Goal: Use online tool/utility: Utilize a website feature to perform a specific function

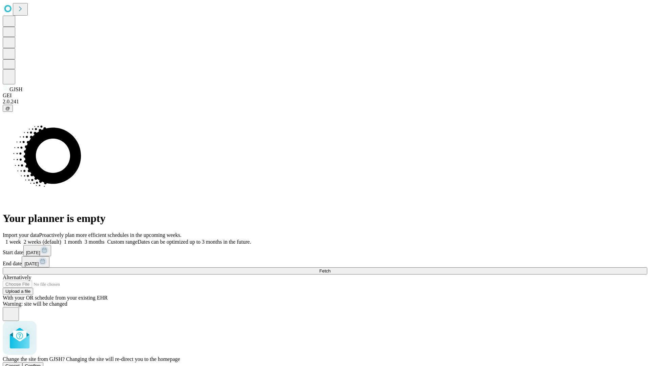
click at [41, 363] on span "Confirm" at bounding box center [33, 365] width 16 height 5
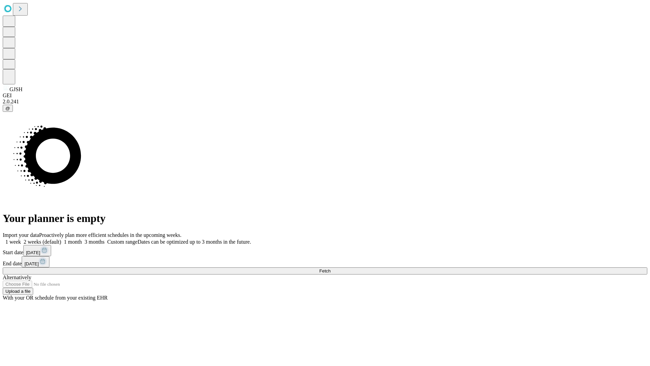
click at [21, 239] on label "1 week" at bounding box center [12, 242] width 18 height 6
click at [331, 268] on span "Fetch" at bounding box center [324, 270] width 11 height 5
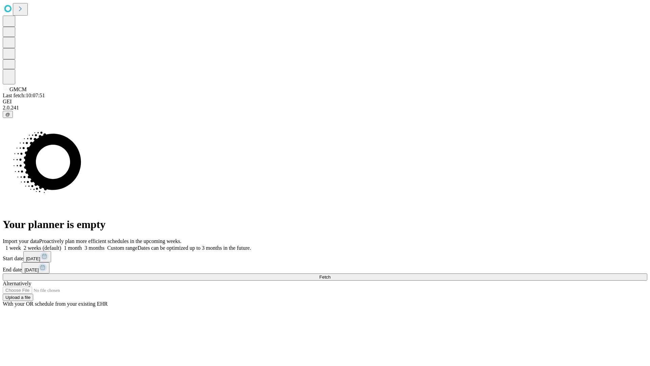
click at [21, 245] on label "1 week" at bounding box center [12, 248] width 18 height 6
click at [331, 274] on span "Fetch" at bounding box center [324, 276] width 11 height 5
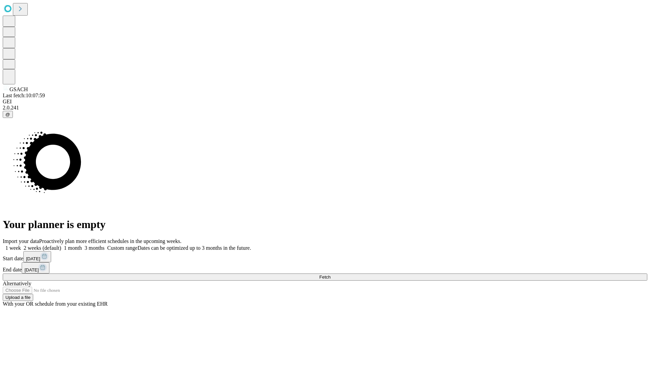
click at [21, 245] on label "1 week" at bounding box center [12, 248] width 18 height 6
click at [331, 274] on span "Fetch" at bounding box center [324, 276] width 11 height 5
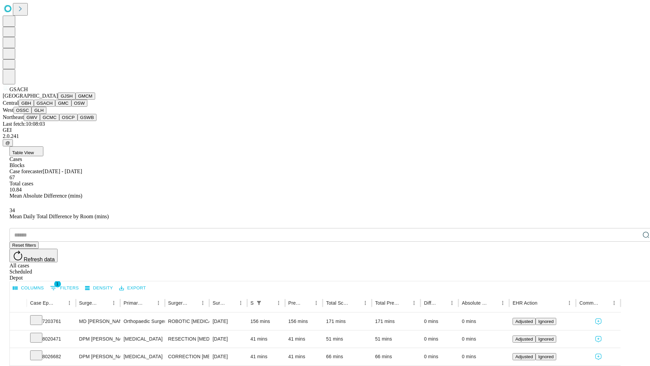
click at [55, 107] on button "GMC" at bounding box center [63, 103] width 16 height 7
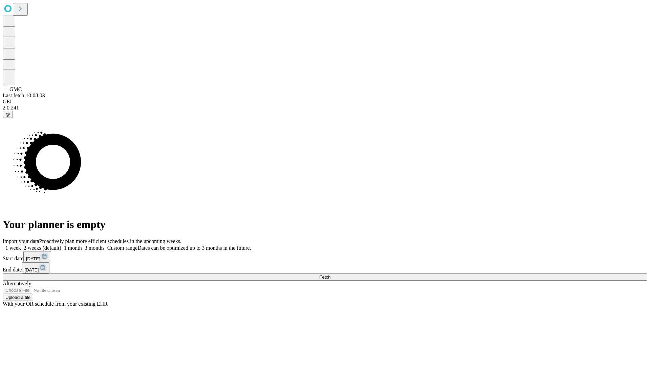
click at [21, 245] on label "1 week" at bounding box center [12, 248] width 18 height 6
click at [331, 274] on span "Fetch" at bounding box center [324, 276] width 11 height 5
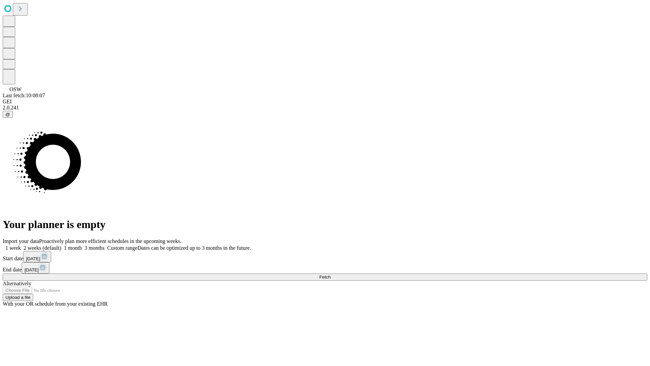
click at [21, 245] on label "1 week" at bounding box center [12, 248] width 18 height 6
click at [331, 274] on span "Fetch" at bounding box center [324, 276] width 11 height 5
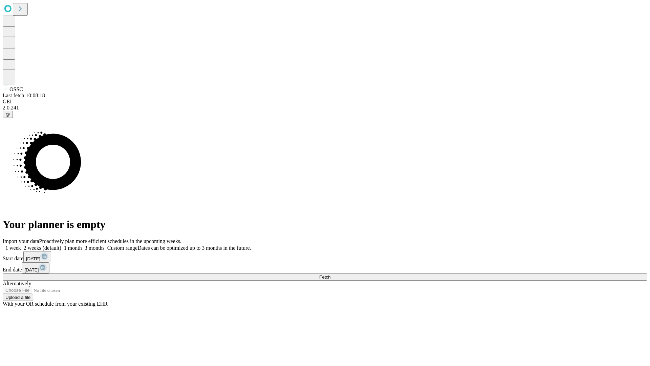
click at [21, 245] on label "1 week" at bounding box center [12, 248] width 18 height 6
click at [331, 274] on span "Fetch" at bounding box center [324, 276] width 11 height 5
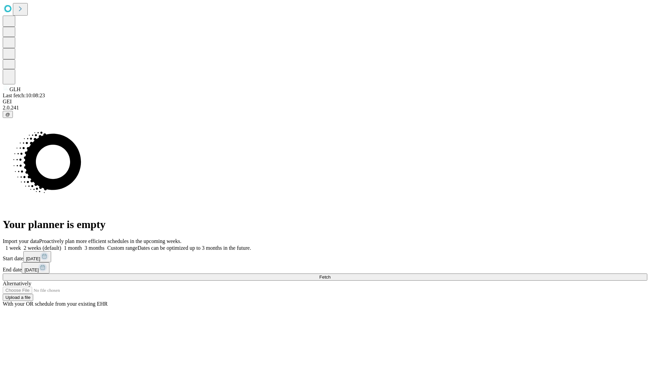
click at [21, 245] on label "1 week" at bounding box center [12, 248] width 18 height 6
click at [331, 274] on span "Fetch" at bounding box center [324, 276] width 11 height 5
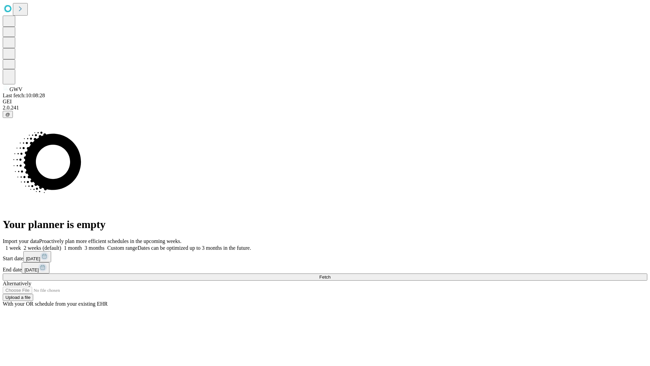
click at [21, 245] on label "1 week" at bounding box center [12, 248] width 18 height 6
click at [331, 274] on span "Fetch" at bounding box center [324, 276] width 11 height 5
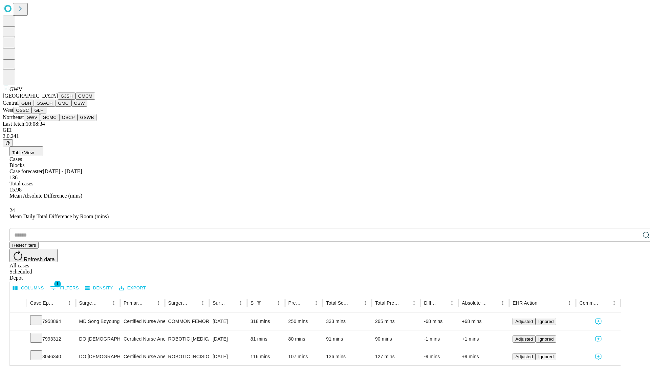
click at [53, 121] on button "GCMC" at bounding box center [49, 117] width 19 height 7
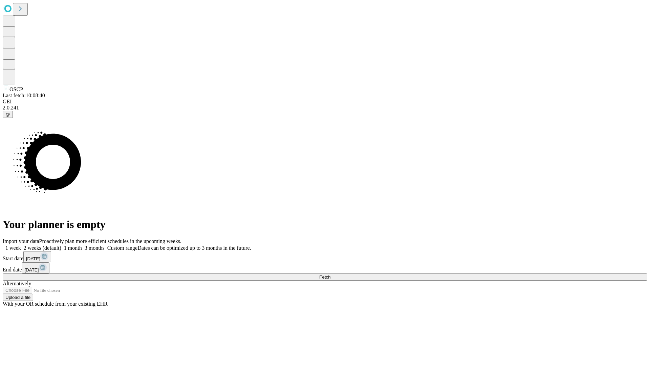
click at [21, 245] on label "1 week" at bounding box center [12, 248] width 18 height 6
click at [331, 274] on span "Fetch" at bounding box center [324, 276] width 11 height 5
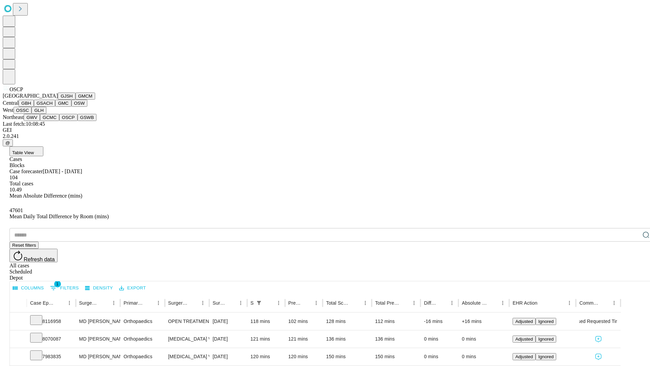
click at [78, 121] on button "GSWB" at bounding box center [87, 117] width 19 height 7
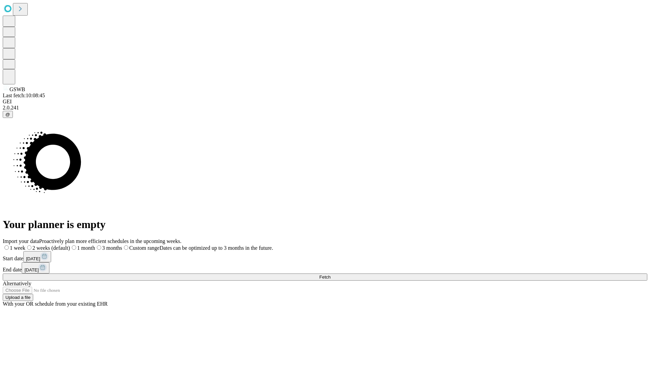
click at [25, 245] on label "1 week" at bounding box center [14, 248] width 23 height 6
click at [331, 274] on span "Fetch" at bounding box center [324, 276] width 11 height 5
